Goal: Task Accomplishment & Management: Use online tool/utility

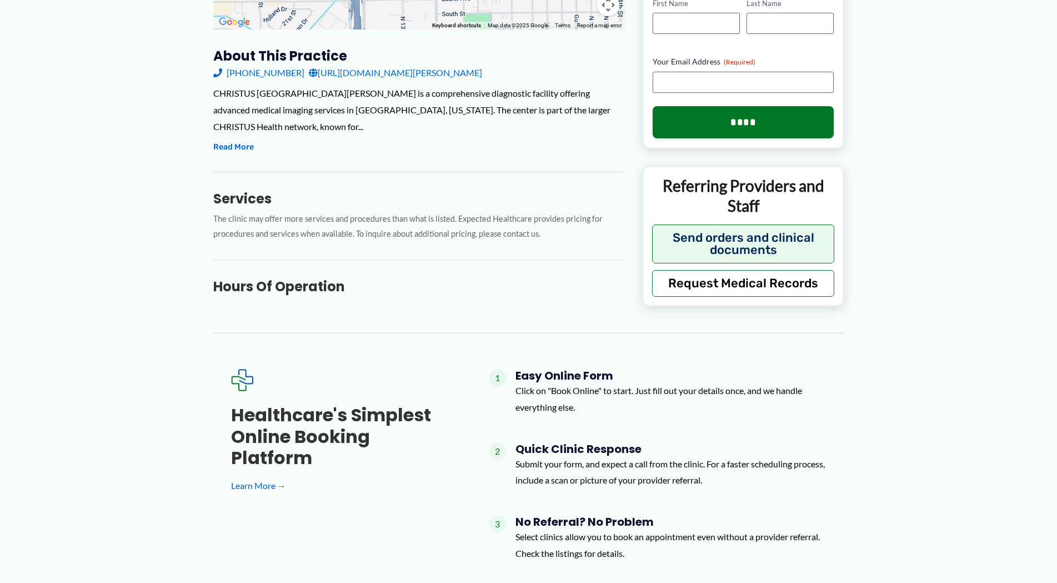
scroll to position [353, 0]
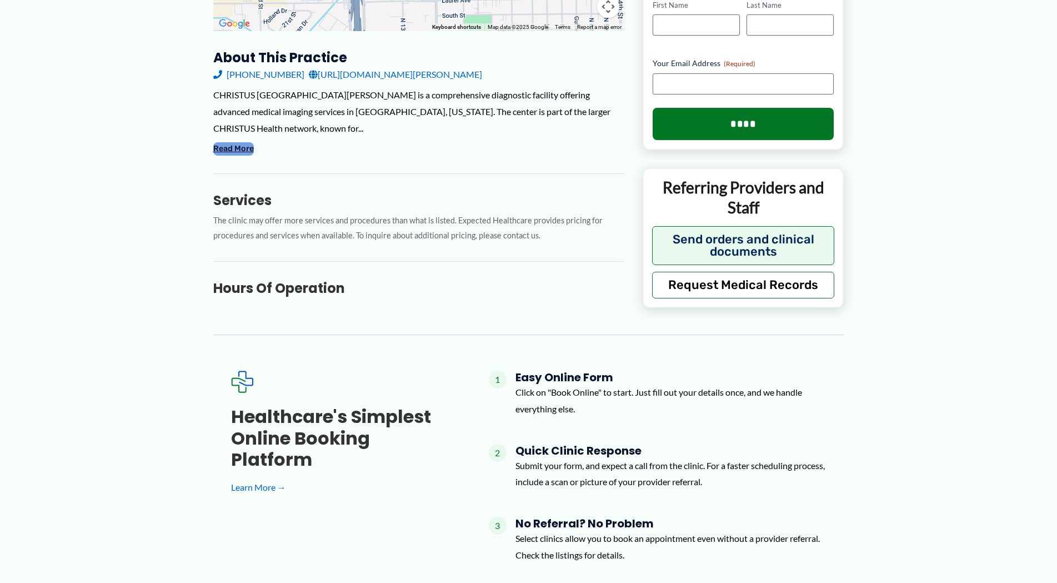
click at [221, 143] on button "Read More" at bounding box center [233, 148] width 41 height 13
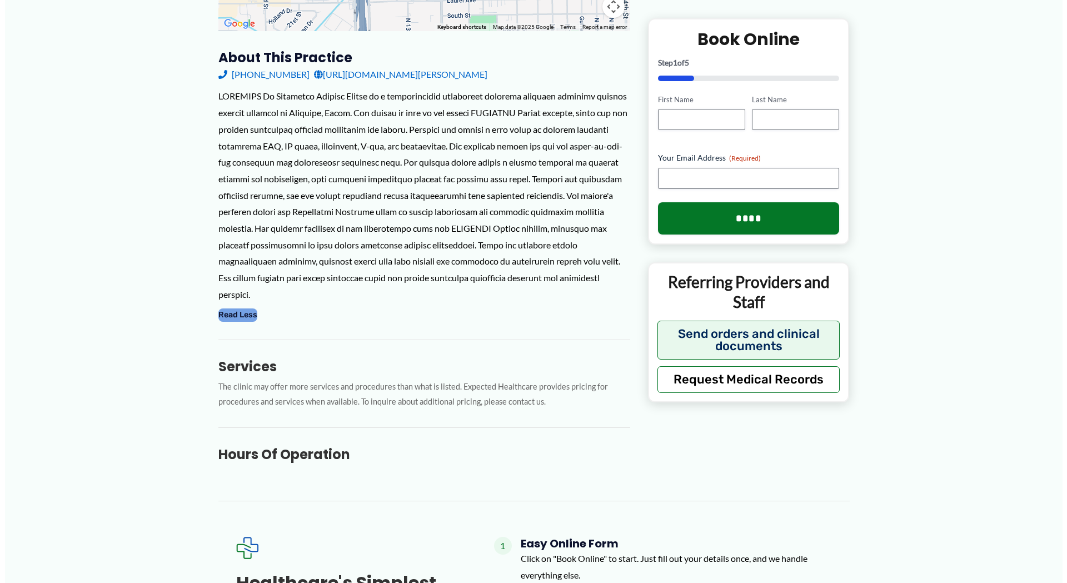
scroll to position [242, 0]
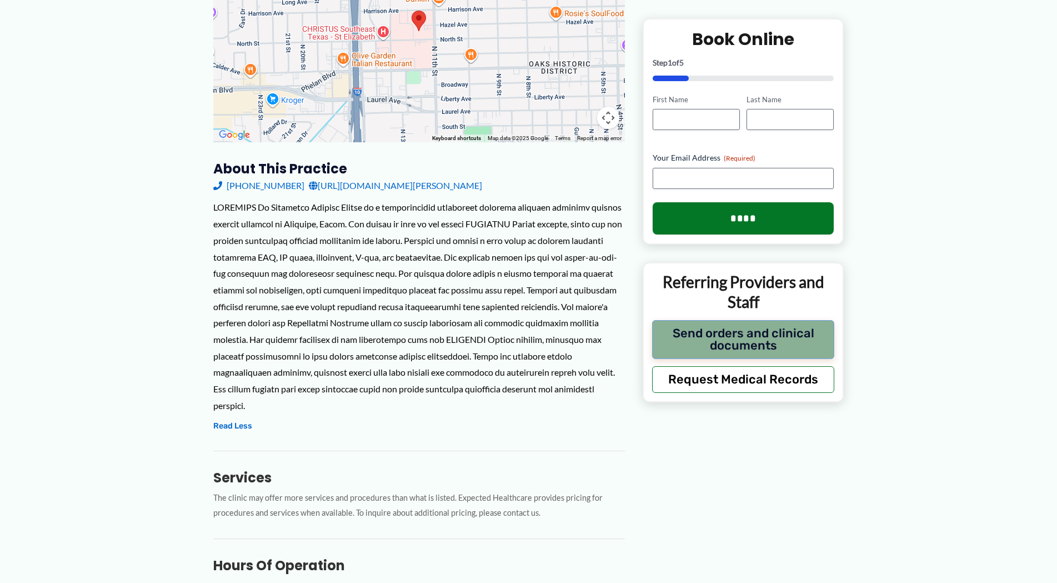
click at [733, 328] on button "Send orders and clinical documents" at bounding box center [743, 338] width 183 height 39
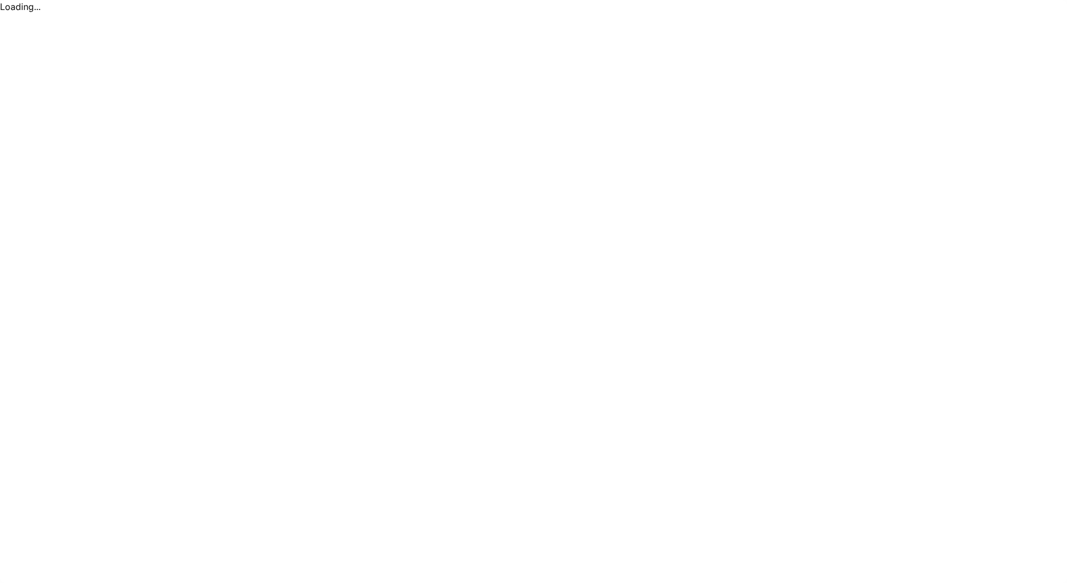
scroll to position [0, 0]
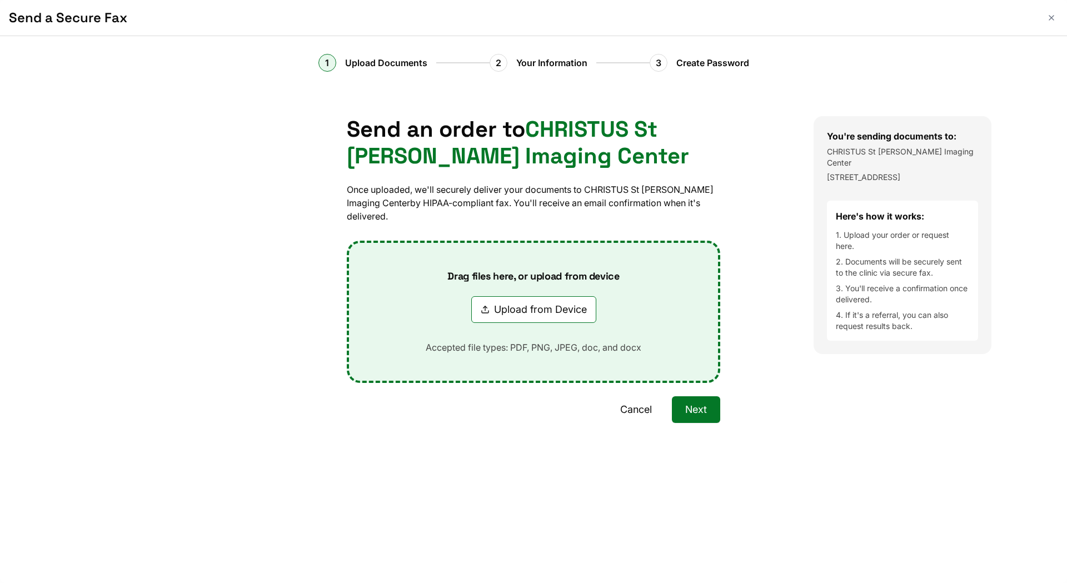
click at [471, 323] on button "Upload from Device" at bounding box center [533, 309] width 125 height 27
type input "**********"
click at [471, 323] on button "Upload from Device" at bounding box center [533, 309] width 125 height 27
type input "**********"
click at [672, 423] on button "Next" at bounding box center [696, 409] width 48 height 27
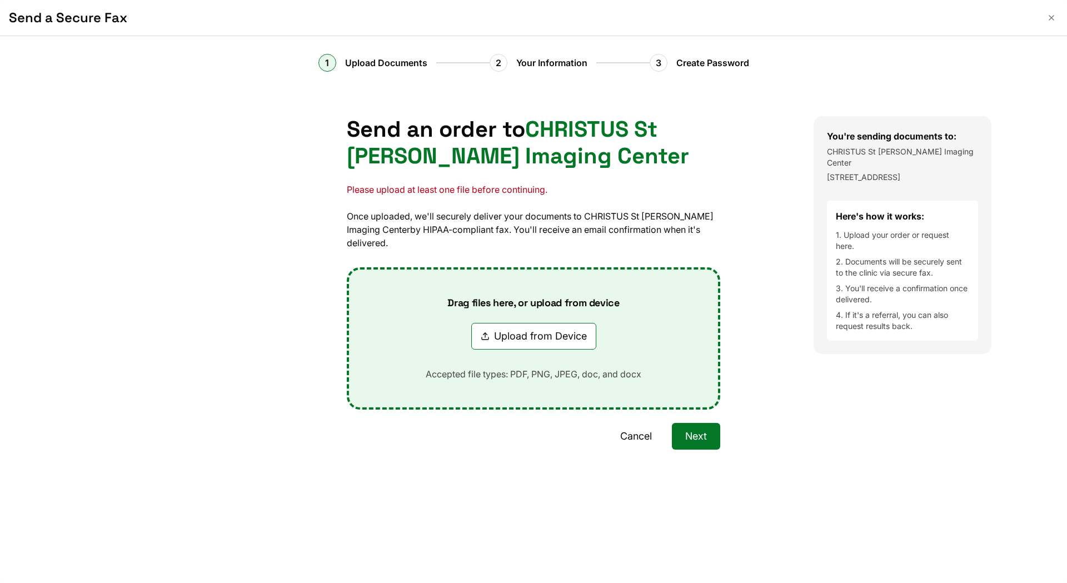
click at [672, 449] on button "Next" at bounding box center [696, 436] width 48 height 27
click at [471, 349] on button "Upload from Device" at bounding box center [533, 336] width 125 height 27
type input "**********"
click at [672, 449] on button "Next" at bounding box center [696, 436] width 48 height 27
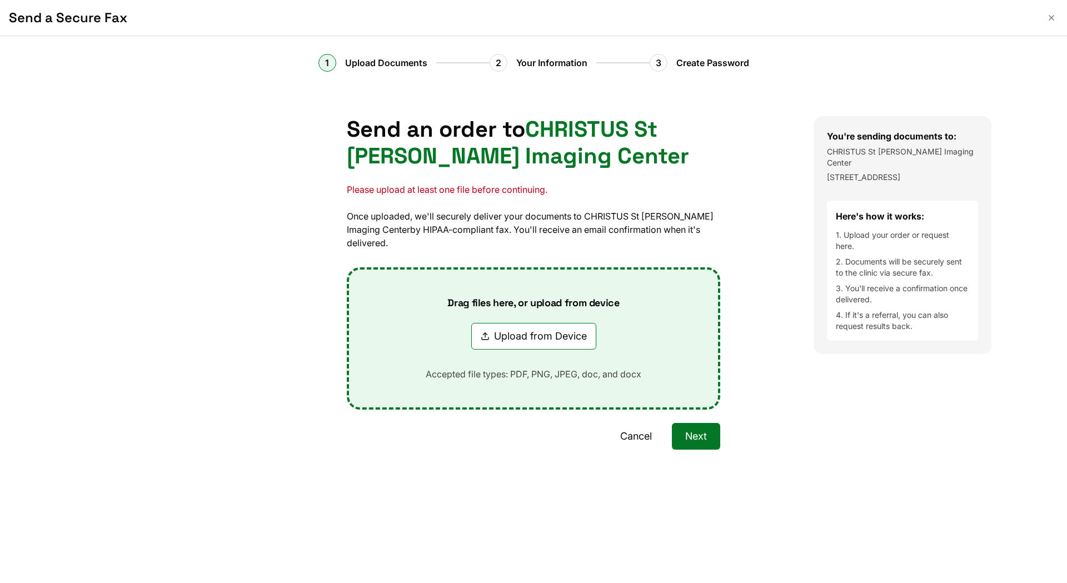
click at [672, 449] on button "Next" at bounding box center [696, 436] width 48 height 27
click at [1047, 22] on icon "Close" at bounding box center [1051, 17] width 9 height 9
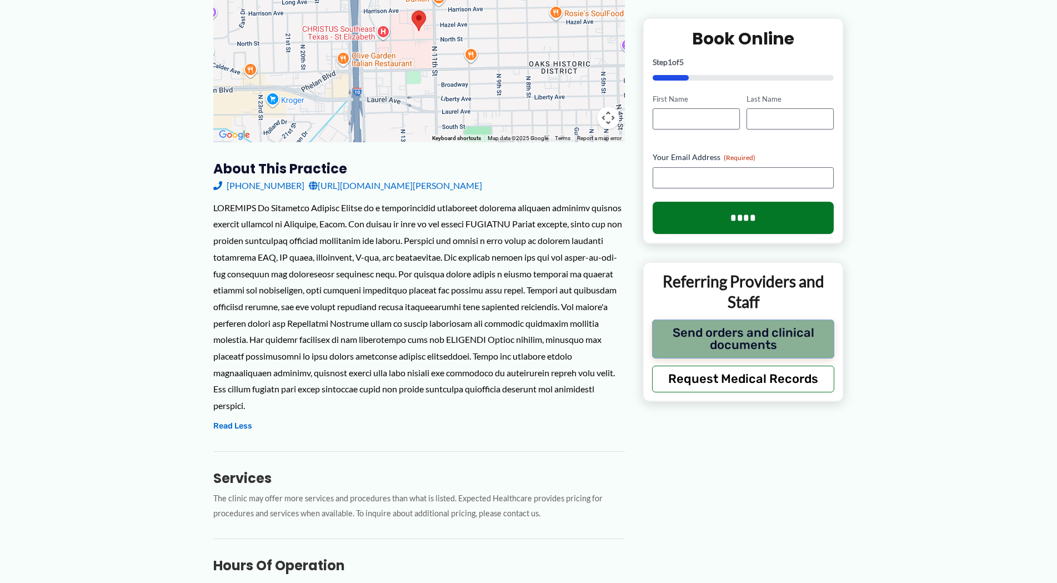
click at [772, 328] on button "Send orders and clinical documents" at bounding box center [743, 338] width 183 height 39
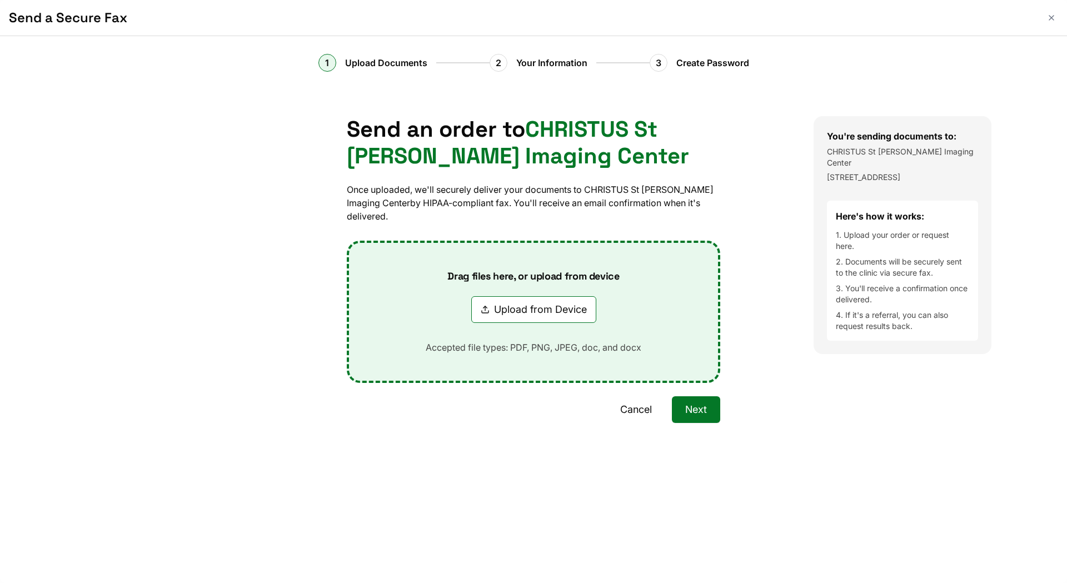
click at [471, 323] on button "Upload from Device" at bounding box center [533, 309] width 125 height 27
click at [672, 423] on button "Next" at bounding box center [696, 409] width 48 height 27
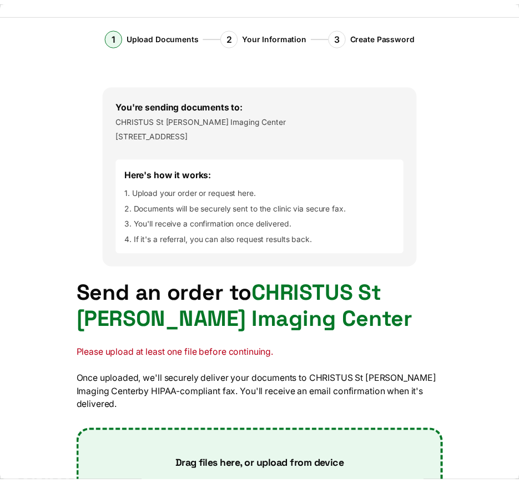
scroll to position [39, 0]
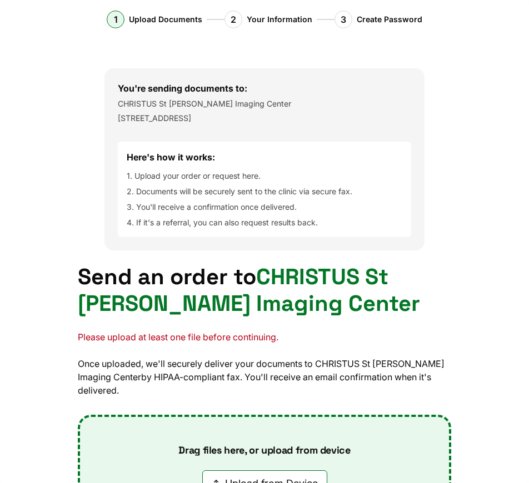
click at [202, 470] on button "Upload from Device" at bounding box center [264, 483] width 125 height 27
type input "**********"
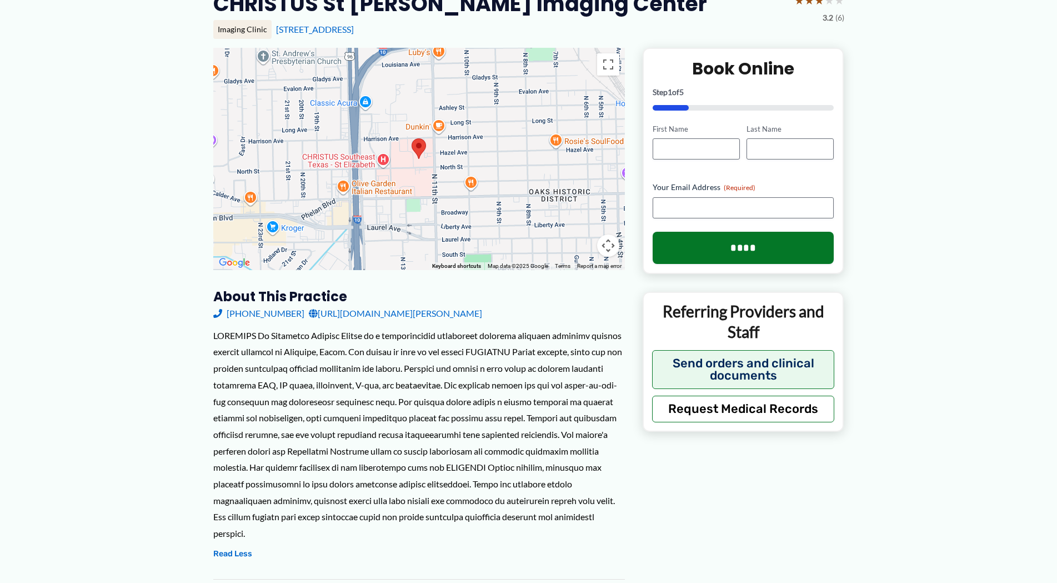
scroll to position [0, 0]
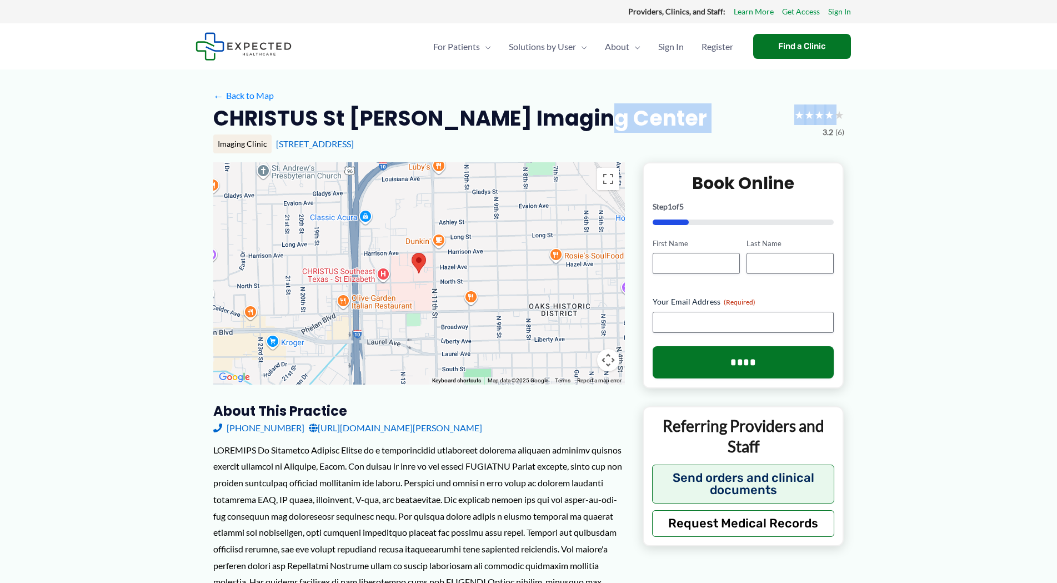
drag, startPoint x: 211, startPoint y: 117, endPoint x: 582, endPoint y: 125, distance: 371.1
drag, startPoint x: 213, startPoint y: 514, endPoint x: 226, endPoint y: 505, distance: 15.1
click at [213, 514] on div at bounding box center [419, 549] width 412 height 214
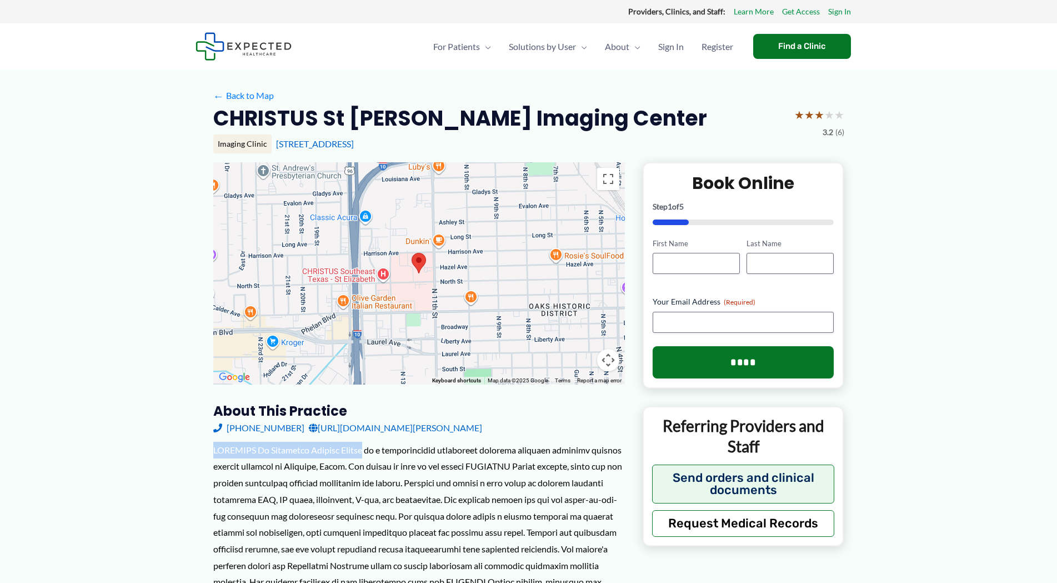
drag, startPoint x: 214, startPoint y: 448, endPoint x: 364, endPoint y: 444, distance: 150.6
click at [364, 444] on div at bounding box center [419, 549] width 412 height 214
copy div "CHRISTUS St [PERSON_NAME] Imaging Center"
click at [422, 430] on link "[URL][DOMAIN_NAME][PERSON_NAME]" at bounding box center [395, 427] width 173 height 17
copy div "CHRISTUS St [PERSON_NAME] Imaging Center"
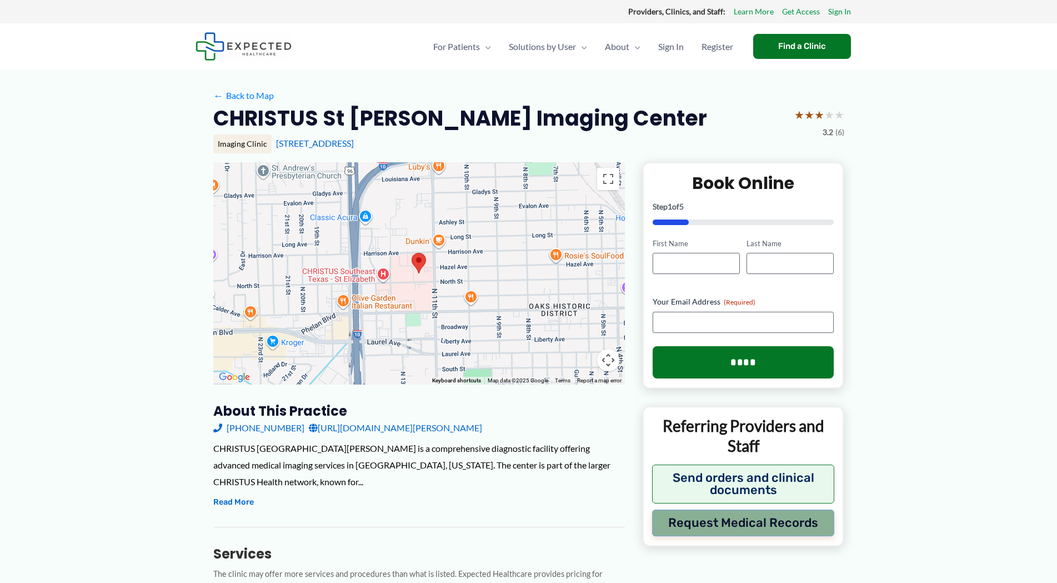
click at [763, 533] on button "Request Medical Records" at bounding box center [743, 522] width 183 height 27
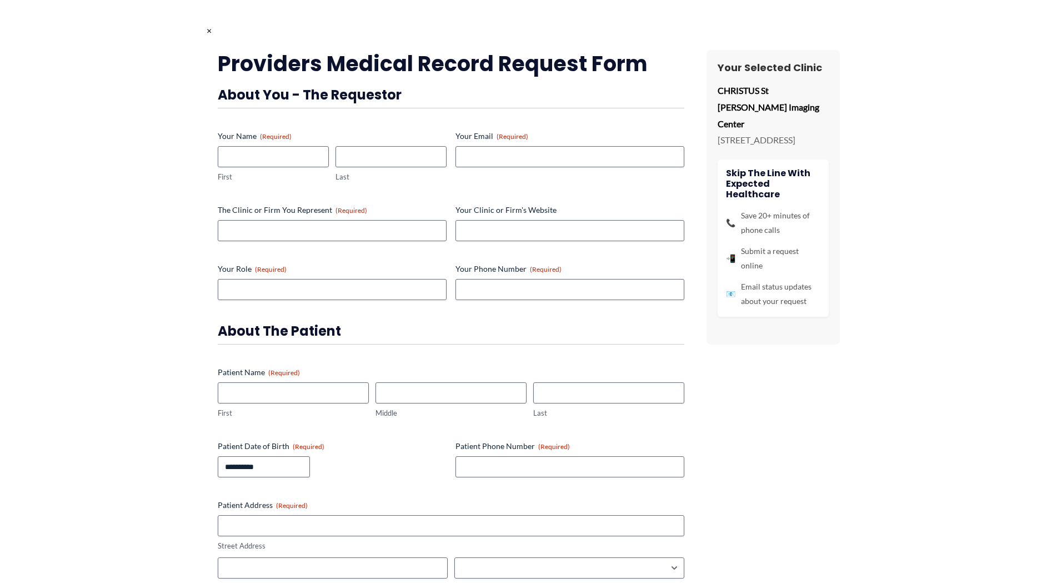
click at [207, 30] on span "×" at bounding box center [209, 30] width 5 height 11
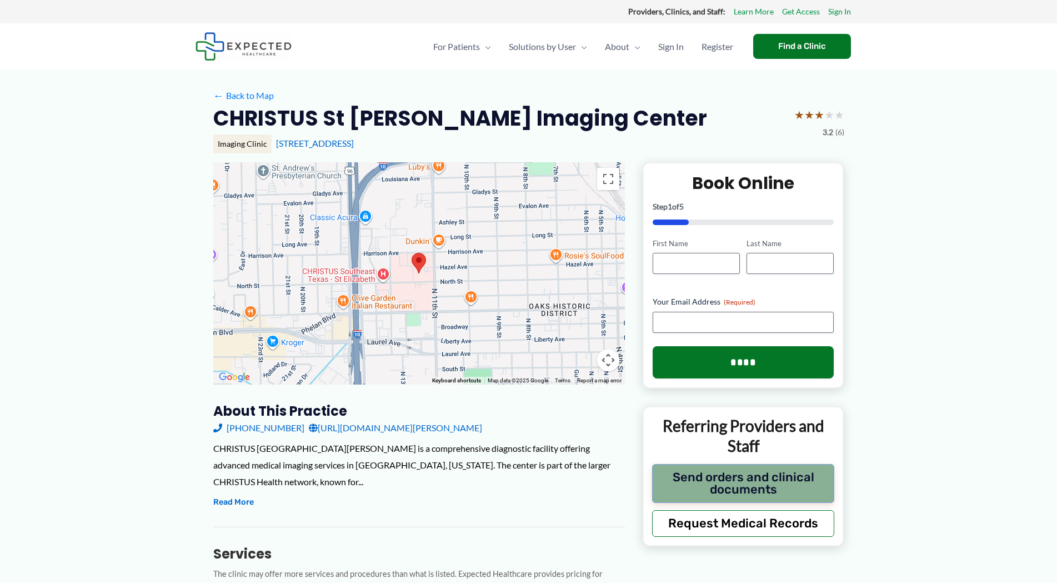
click at [740, 492] on button "Send orders and clinical documents" at bounding box center [743, 483] width 183 height 39
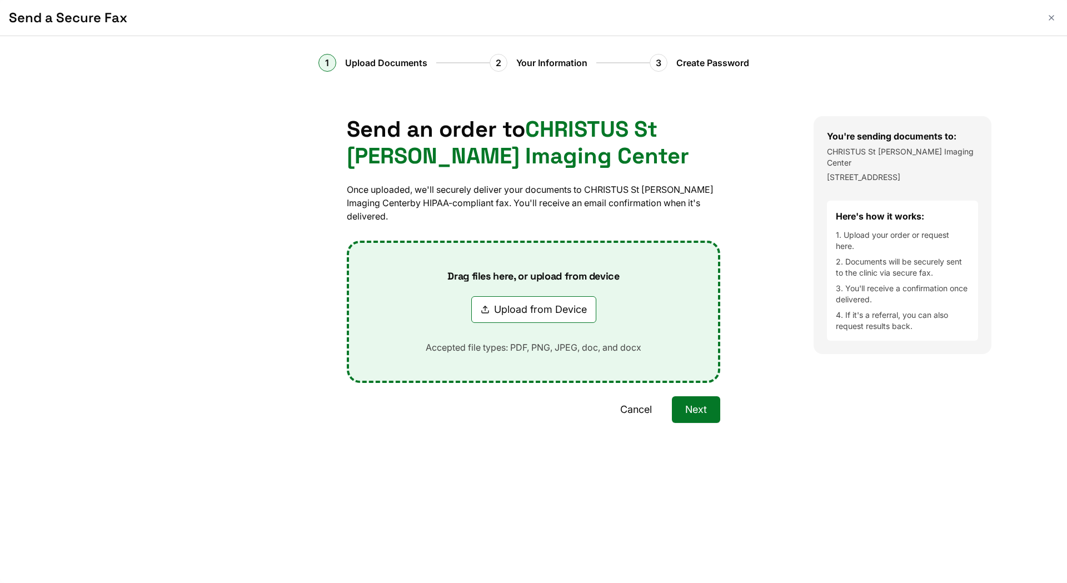
click at [471, 323] on button "Upload from Device" at bounding box center [533, 309] width 125 height 27
type input "**********"
click at [672, 423] on button "Next" at bounding box center [696, 409] width 48 height 27
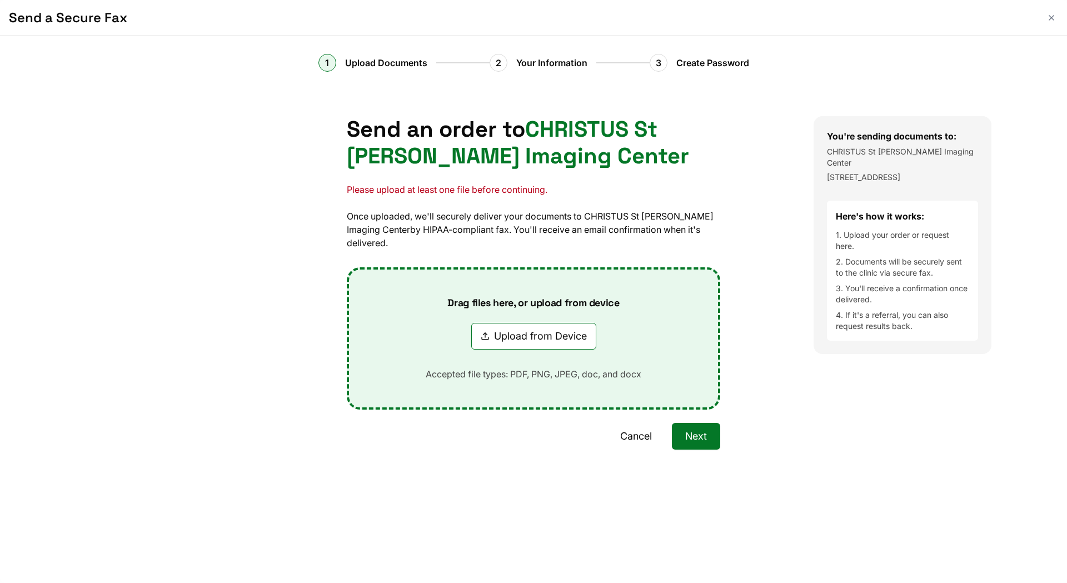
click at [471, 349] on button "Upload from Device" at bounding box center [533, 336] width 125 height 27
type input "**********"
click at [672, 449] on button "Next" at bounding box center [696, 436] width 48 height 27
click at [471, 349] on button "Upload from Device" at bounding box center [533, 336] width 125 height 27
type input "**********"
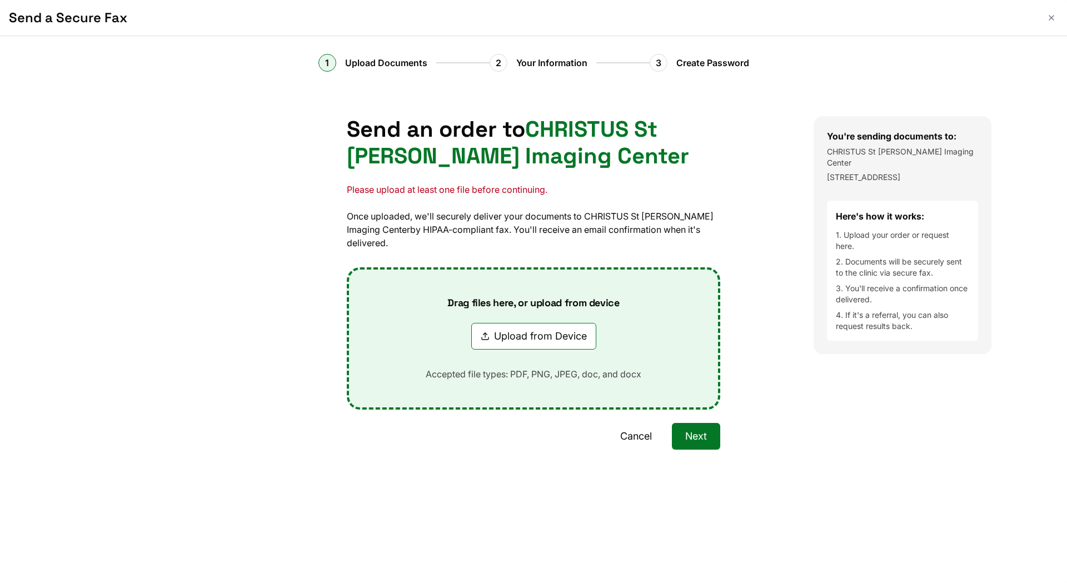
click at [672, 449] on button "Next" at bounding box center [696, 436] width 48 height 27
click at [471, 349] on button "Upload from Device" at bounding box center [533, 336] width 125 height 27
type input "**********"
click at [672, 449] on button "Next" at bounding box center [696, 436] width 48 height 27
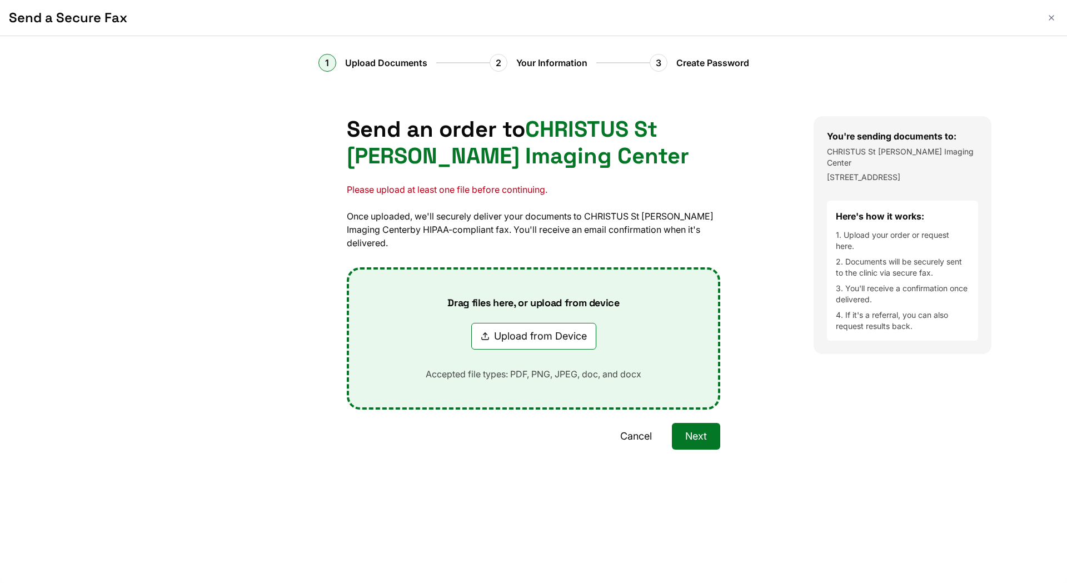
click at [672, 449] on button "Next" at bounding box center [696, 436] width 48 height 27
